Goal: Find contact information: Find contact information

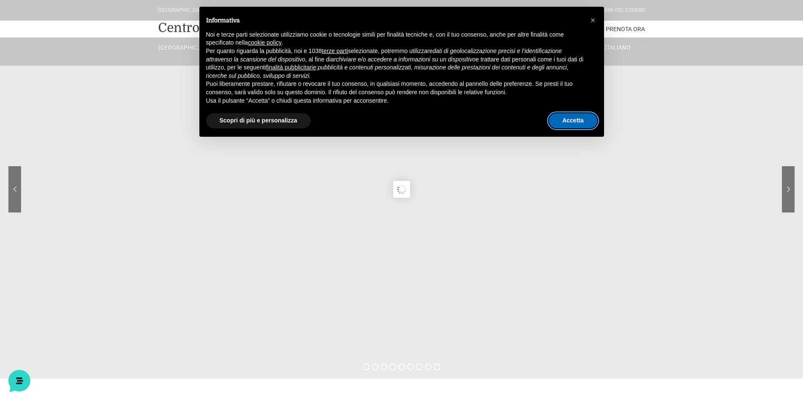
click at [556, 120] on button "Accetta" at bounding box center [573, 120] width 48 height 15
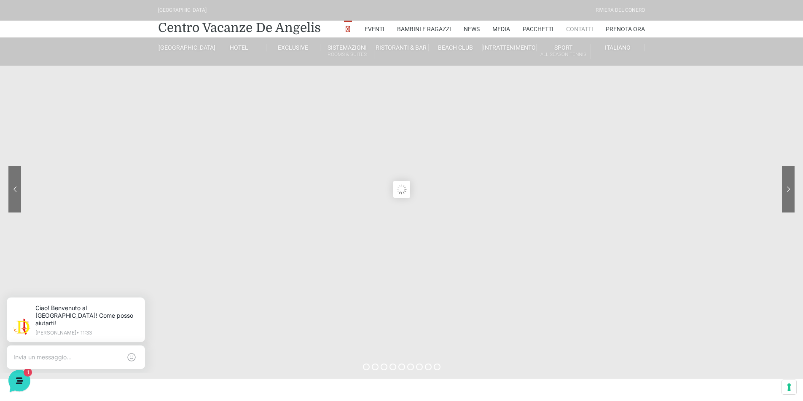
click at [572, 30] on link "Contatti" at bounding box center [579, 29] width 27 height 17
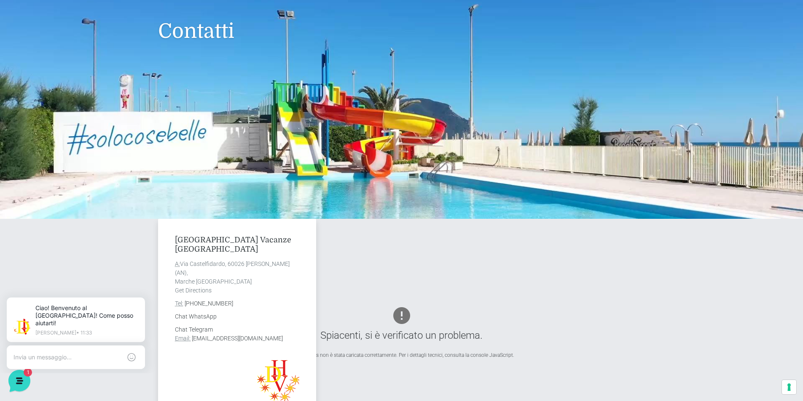
drag, startPoint x: 176, startPoint y: 238, endPoint x: 259, endPoint y: 298, distance: 103.1
click at [259, 298] on div "[GEOGRAPHIC_DATA] Vacanze De Angelis A: [STREET_ADDRESS][PERSON_NAME] Get Direc…" at bounding box center [237, 332] width 158 height 227
copy div "Villaggio Centro Vacanze De Angelis A: Via Castelfidardo, 60026 Marcelli di Num…"
